Goal: Complete application form

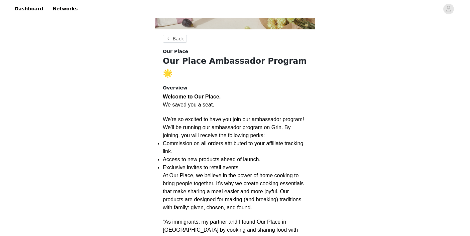
scroll to position [111, 0]
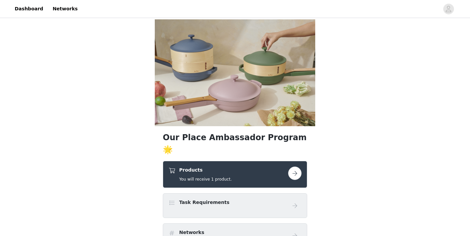
click at [296, 167] on button "button" at bounding box center [294, 173] width 13 height 13
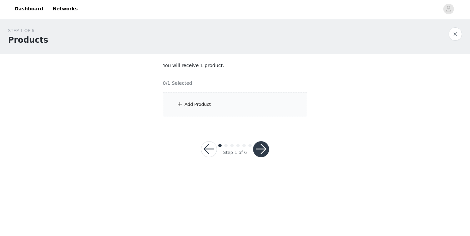
click at [202, 101] on div "Add Product" at bounding box center [235, 104] width 144 height 25
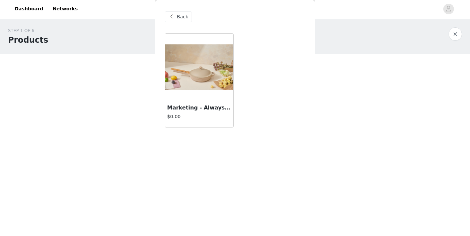
click at [204, 106] on h3 "Marketing - Always Pan 2.0" at bounding box center [199, 108] width 64 height 8
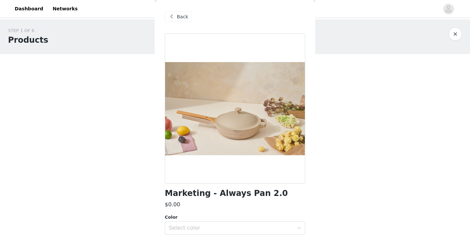
scroll to position [26, 0]
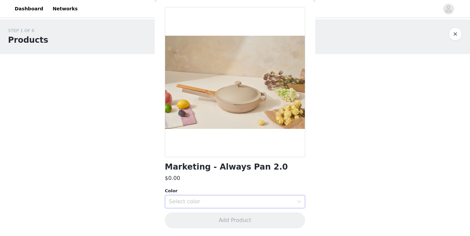
click at [219, 204] on div "Select color" at bounding box center [231, 201] width 125 height 7
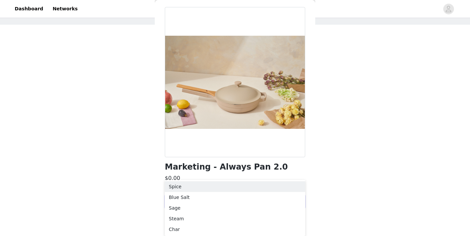
scroll to position [29, 0]
click at [173, 229] on li "Char" at bounding box center [235, 229] width 140 height 11
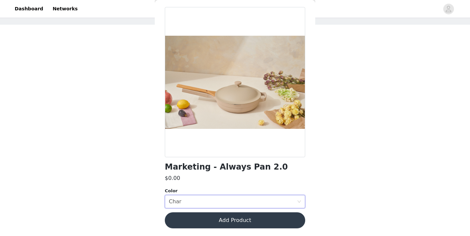
scroll to position [0, 0]
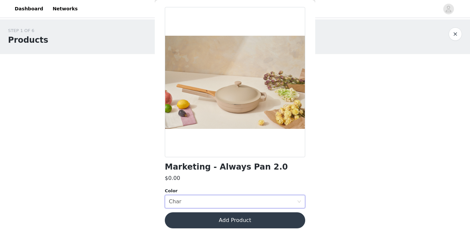
click at [231, 222] on button "Add Product" at bounding box center [235, 220] width 140 height 16
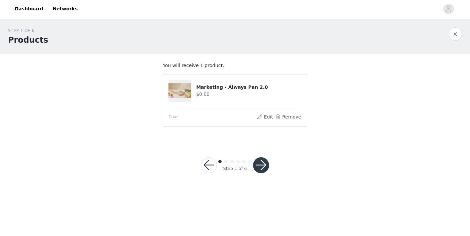
click at [260, 167] on button "button" at bounding box center [261, 165] width 16 height 16
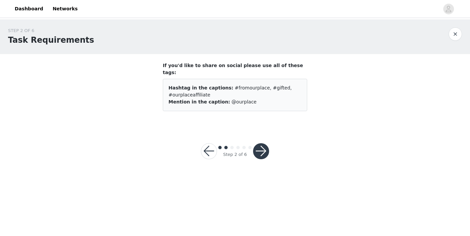
click at [261, 144] on button "button" at bounding box center [261, 151] width 16 height 16
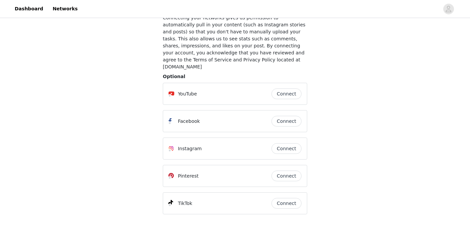
scroll to position [80, 0]
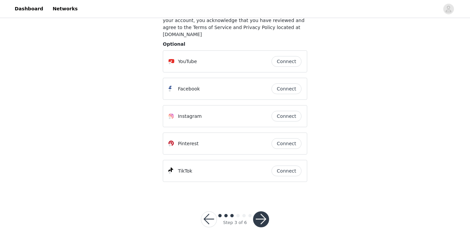
click at [285, 166] on button "Connect" at bounding box center [286, 171] width 30 height 11
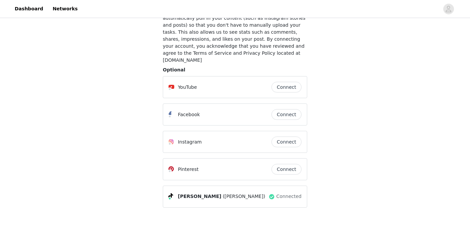
scroll to position [55, 0]
click at [282, 165] on button "Connect" at bounding box center [286, 168] width 30 height 11
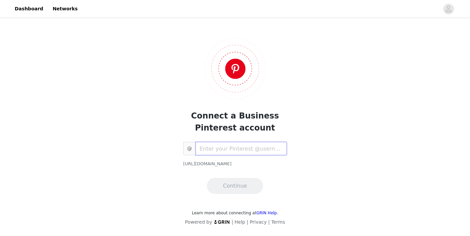
click at [239, 151] on input "text" at bounding box center [240, 148] width 91 height 13
paste input "https://uk.pinterest.com/RachelYanofsky_/"
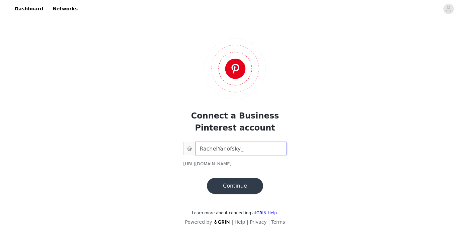
type input "RachelYanofsky_"
click at [243, 185] on button "Continue" at bounding box center [235, 186] width 56 height 16
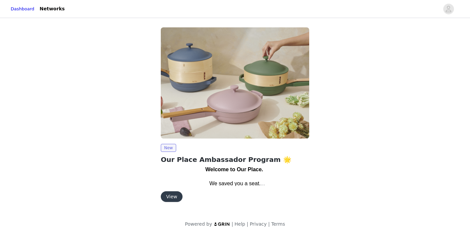
click at [169, 195] on button "View" at bounding box center [172, 196] width 22 height 11
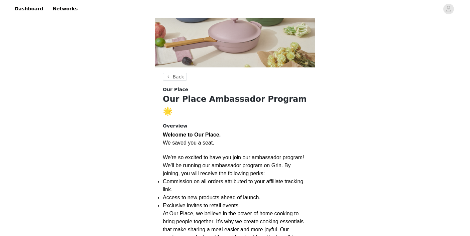
scroll to position [111, 0]
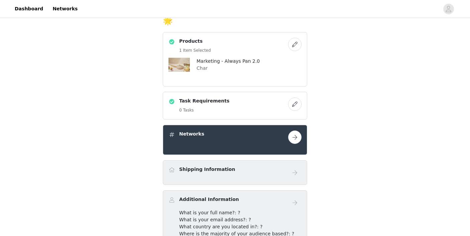
scroll to position [130, 0]
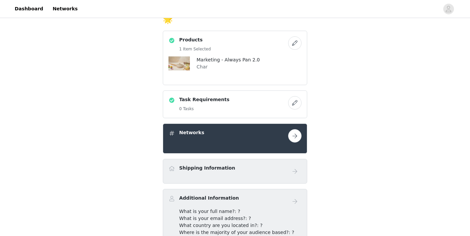
click at [280, 165] on div "Shipping Information" at bounding box center [234, 171] width 133 height 13
click at [255, 165] on div "Shipping Information" at bounding box center [228, 170] width 120 height 10
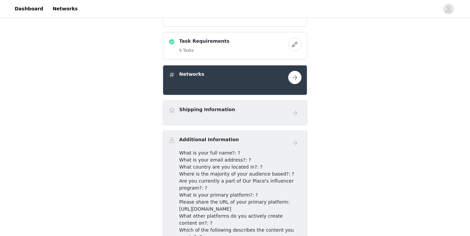
scroll to position [76, 0]
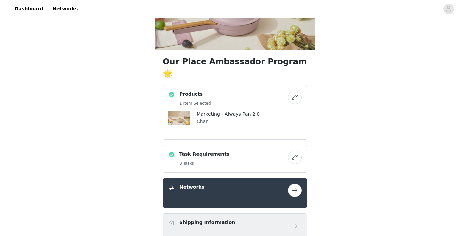
click at [294, 151] on button "button" at bounding box center [294, 157] width 13 height 13
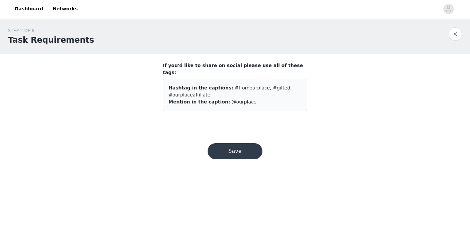
click at [245, 145] on button "Save" at bounding box center [234, 151] width 55 height 16
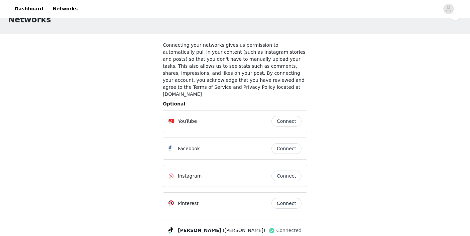
scroll to position [21, 0]
click at [287, 115] on button "Connect" at bounding box center [286, 120] width 30 height 11
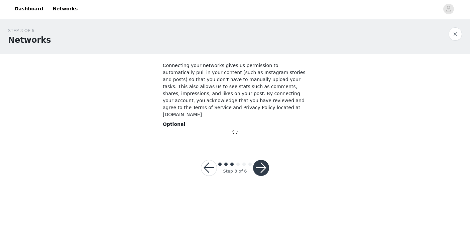
scroll to position [0, 0]
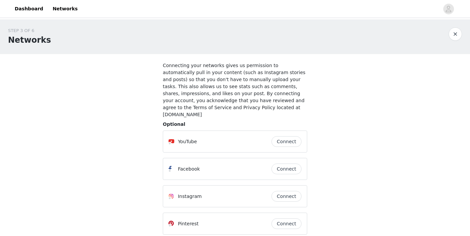
click at [288, 191] on button "Connect" at bounding box center [286, 196] width 30 height 11
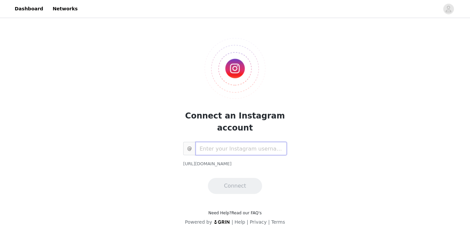
click at [236, 152] on input "text" at bounding box center [240, 148] width 91 height 13
paste input "https://www.instagram.com/rachelyanofsky/"
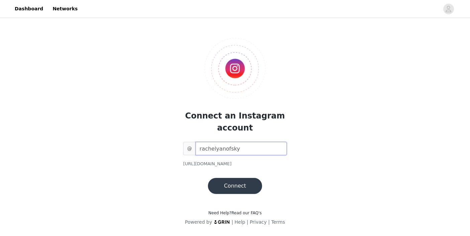
type input "rachelyanofsky"
click at [240, 184] on button "Connect" at bounding box center [235, 186] width 54 height 16
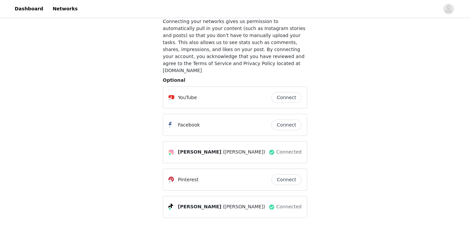
scroll to position [80, 0]
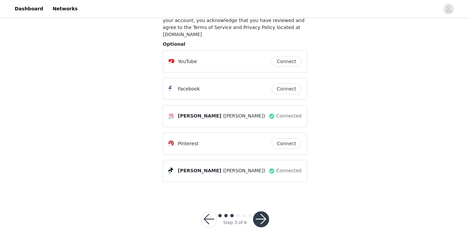
click at [264, 215] on button "button" at bounding box center [261, 219] width 16 height 16
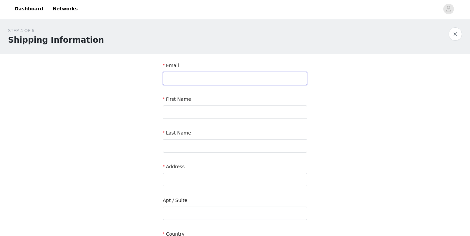
click at [208, 78] on input "text" at bounding box center [235, 78] width 144 height 13
type input "Rachyanofsky@gmail.com"
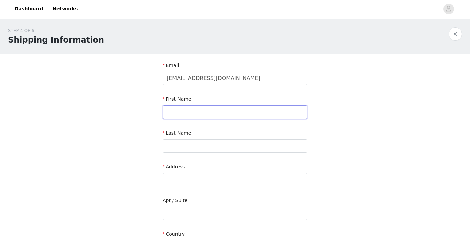
click at [177, 113] on input "text" at bounding box center [235, 112] width 144 height 13
type input "Rachel"
click at [175, 148] on input "text" at bounding box center [235, 145] width 144 height 13
type input "Yanofsky"
click at [180, 177] on input "text" at bounding box center [235, 179] width 144 height 13
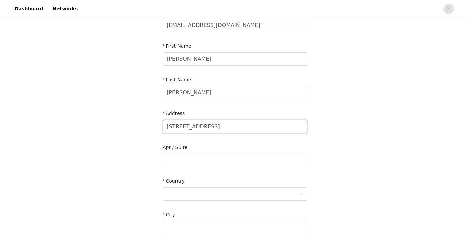
scroll to position [54, 0]
type input "1606 23rd street Manhattan Beach"
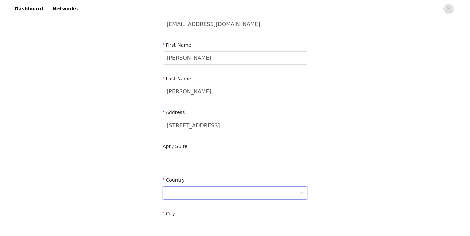
click at [181, 193] on div at bounding box center [233, 193] width 132 height 13
click at [182, 205] on li "United States" at bounding box center [235, 207] width 144 height 11
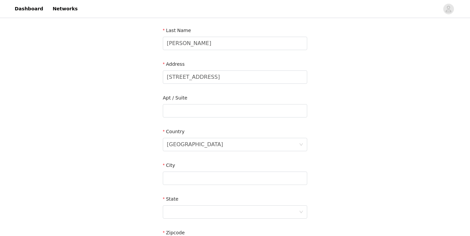
scroll to position [105, 0]
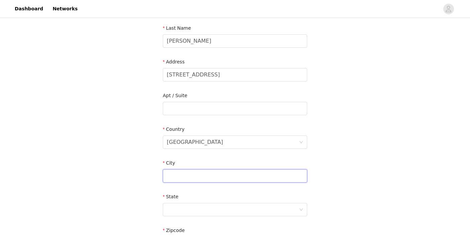
click at [188, 176] on input "text" at bounding box center [235, 175] width 144 height 13
type input "Manhattan Beach"
click at [188, 209] on div at bounding box center [233, 209] width 132 height 13
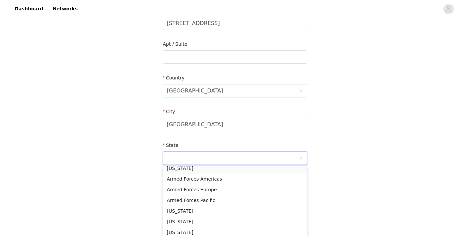
scroll to position [48, 0]
click at [184, 208] on li "California" at bounding box center [235, 210] width 144 height 11
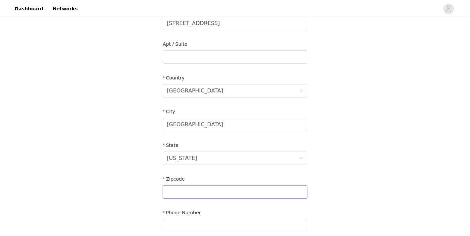
click at [194, 197] on input "text" at bounding box center [235, 191] width 144 height 13
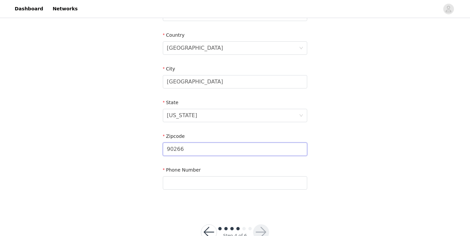
scroll to position [200, 0]
type input "90266"
click at [190, 183] on input "text" at bounding box center [235, 182] width 144 height 13
type input "3105033674"
click at [262, 228] on button "button" at bounding box center [261, 232] width 16 height 16
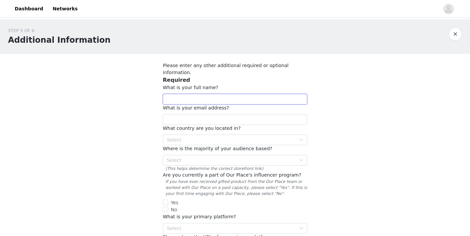
click at [195, 94] on input "text" at bounding box center [235, 99] width 144 height 11
type input "Rachel Yanofsky"
click at [192, 117] on input "text" at bounding box center [235, 119] width 144 height 11
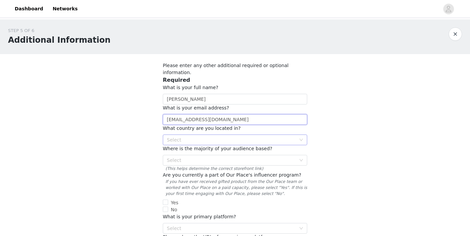
click at [168, 137] on div "Select" at bounding box center [231, 140] width 129 height 7
type input "Rachyanofsky@gmail.com"
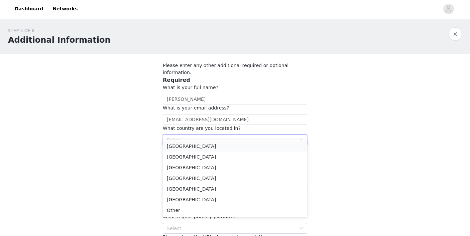
click at [182, 147] on li "United States" at bounding box center [235, 146] width 144 height 11
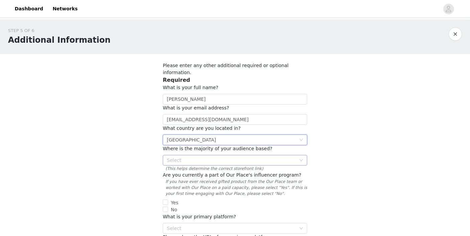
click at [190, 157] on div "Select" at bounding box center [231, 160] width 129 height 7
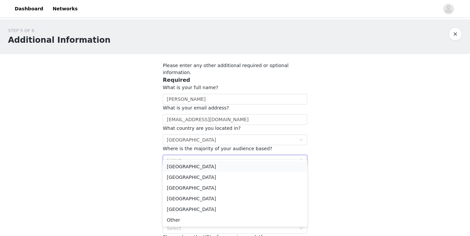
click at [189, 166] on li "United States" at bounding box center [235, 166] width 144 height 11
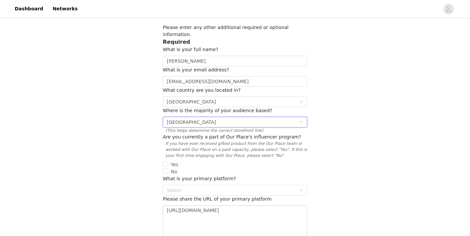
scroll to position [40, 0]
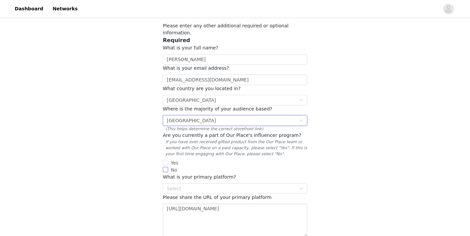
click at [166, 167] on label "No" at bounding box center [235, 170] width 144 height 7
click at [166, 167] on input "No" at bounding box center [165, 169] width 5 height 5
checkbox input "true"
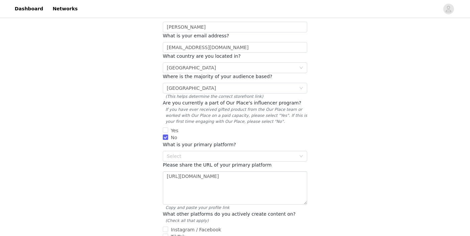
scroll to position [72, 0]
click at [174, 153] on div "Select" at bounding box center [231, 156] width 129 height 7
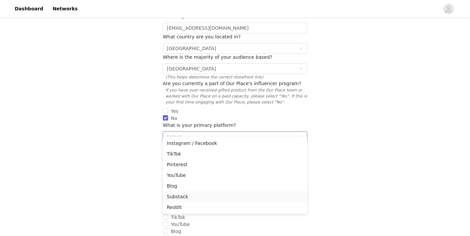
scroll to position [94, 0]
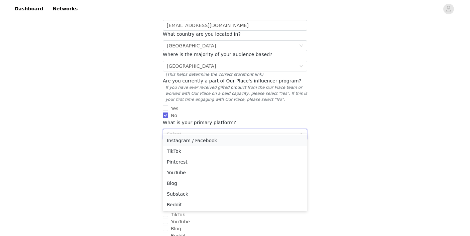
click at [184, 143] on li "Instagram / Facebook" at bounding box center [235, 140] width 144 height 11
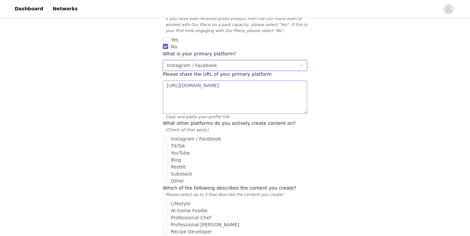
scroll to position [163, 0]
click at [168, 143] on span "TikTok" at bounding box center [178, 145] width 20 height 5
click at [168, 143] on input "TikTok" at bounding box center [165, 145] width 5 height 5
checkbox input "true"
click at [167, 150] on input "YouTube" at bounding box center [165, 152] width 5 height 5
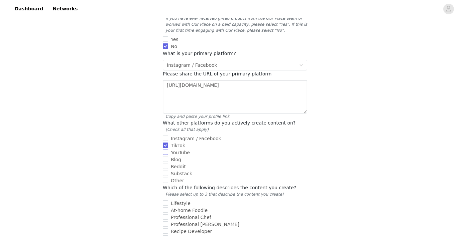
checkbox input "true"
click at [168, 171] on span "Substack" at bounding box center [181, 173] width 27 height 5
click at [168, 171] on input "Substack" at bounding box center [165, 173] width 5 height 5
checkbox input "true"
click at [165, 136] on input "Instagram / Facebook" at bounding box center [165, 138] width 5 height 5
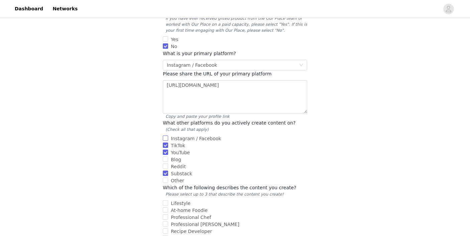
checkbox input "true"
click at [167, 157] on input "Blog" at bounding box center [165, 159] width 5 height 5
checkbox input "true"
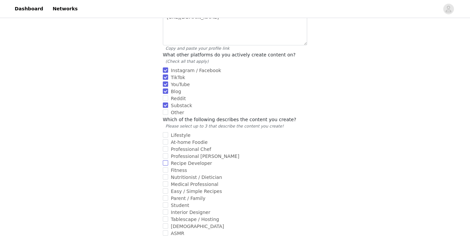
scroll to position [233, 0]
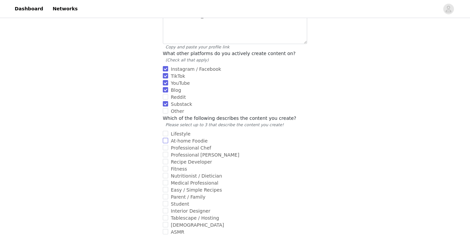
click at [166, 138] on input "At-home Foodie" at bounding box center [165, 140] width 5 height 5
checkbox input "true"
click at [166, 145] on label "Professional Chef" at bounding box center [234, 148] width 142 height 7
click at [166, 145] on input "Professional Chef" at bounding box center [165, 147] width 5 height 5
checkbox input "true"
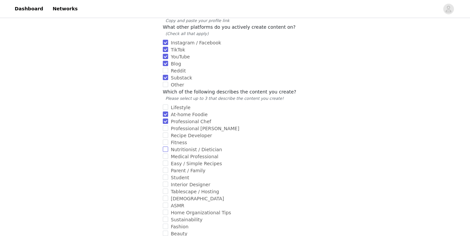
scroll to position [270, 0]
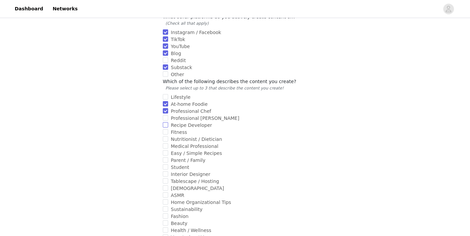
click at [165, 122] on input "Recipe Developer" at bounding box center [165, 124] width 5 height 5
checkbox input "true"
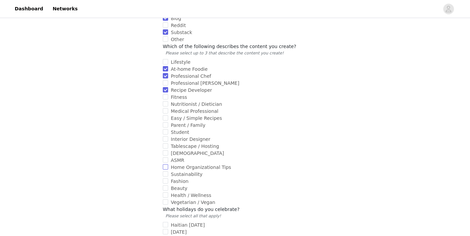
scroll to position [306, 0]
click at [167, 184] on input "Beauty" at bounding box center [165, 186] width 5 height 5
checkbox input "true"
click at [167, 198] on input "Vegetarian / Vegan" at bounding box center [165, 200] width 5 height 5
checkbox input "true"
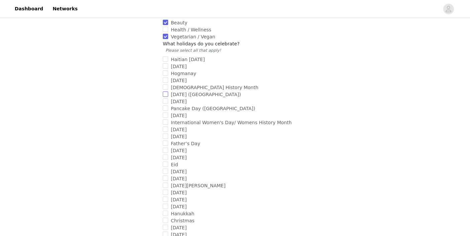
scroll to position [469, 0]
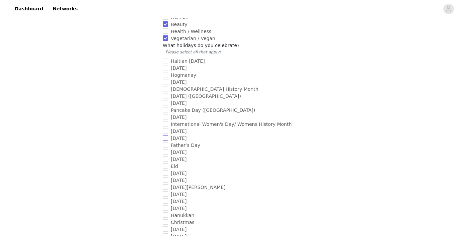
click at [166, 135] on input "Mother's Day" at bounding box center [165, 137] width 5 height 5
checkbox input "true"
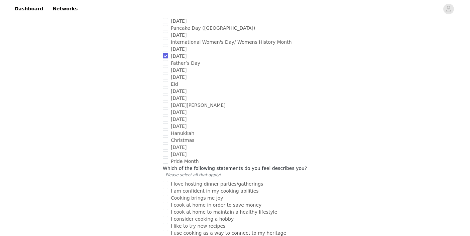
scroll to position [553, 0]
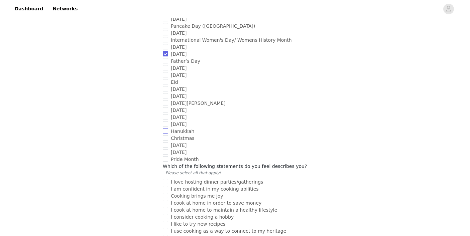
click at [164, 128] on input "Hanukkah" at bounding box center [165, 130] width 5 height 5
checkbox input "true"
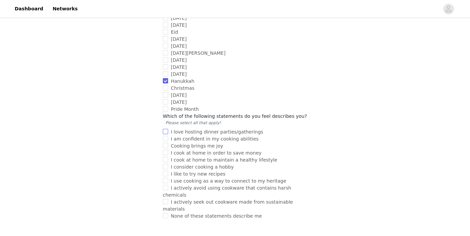
scroll to position [604, 0]
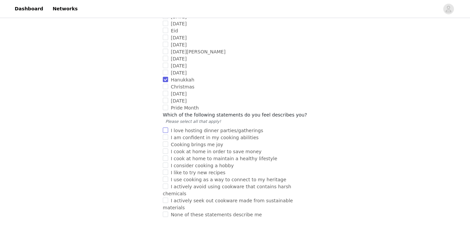
click at [168, 128] on span "I love hosting dinner parties/gatherings" at bounding box center [217, 130] width 98 height 5
click at [168, 128] on input "I love hosting dinner parties/gatherings" at bounding box center [165, 130] width 5 height 5
checkbox input "true"
click at [166, 135] on input "I am confident in my cooking abilities" at bounding box center [165, 137] width 5 height 5
checkbox input "true"
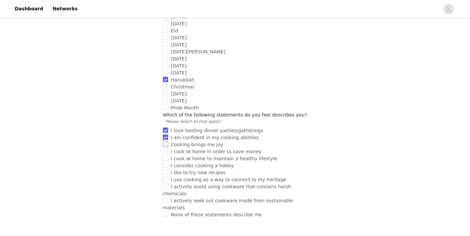
click at [166, 142] on input "Cooking brings me joy" at bounding box center [165, 144] width 5 height 5
checkbox input "true"
click at [164, 149] on input "I cook at home in order to save money" at bounding box center [165, 151] width 5 height 5
checkbox input "true"
click at [165, 170] on input "I like to try new recipes" at bounding box center [165, 172] width 5 height 5
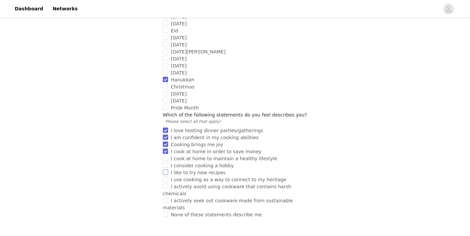
checkbox input "true"
click at [166, 198] on input "I actively seek out cookware made from sustainable materials" at bounding box center [165, 200] width 5 height 5
checkbox input "true"
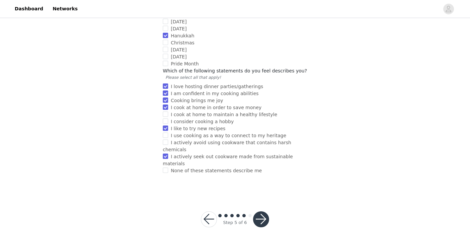
click at [257, 211] on button "button" at bounding box center [261, 219] width 16 height 16
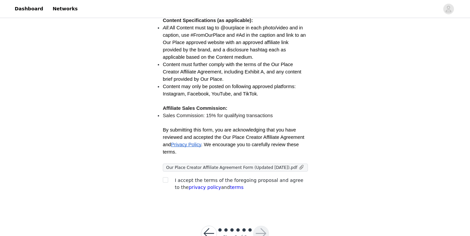
scroll to position [185, 0]
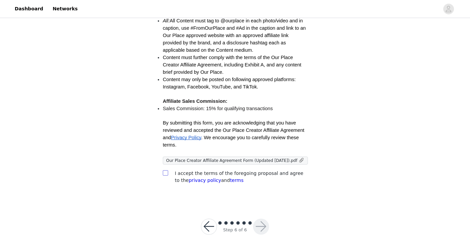
click at [165, 172] on input "checkbox" at bounding box center [165, 172] width 5 height 5
checkbox input "true"
click at [261, 225] on button "button" at bounding box center [261, 227] width 16 height 16
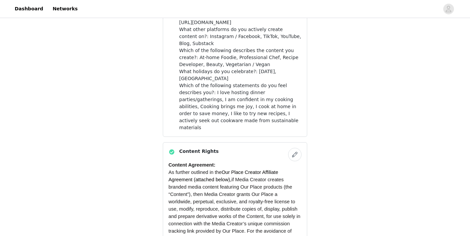
scroll to position [602, 0]
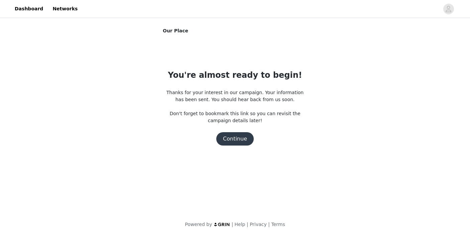
scroll to position [0, 0]
click at [238, 141] on button "Continue" at bounding box center [234, 138] width 37 height 13
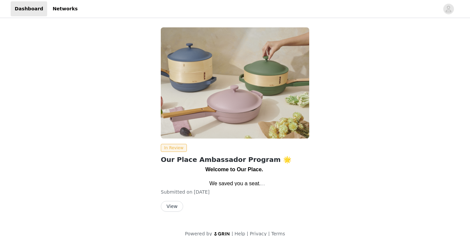
scroll to position [9, 0]
